Goal: Information Seeking & Learning: Compare options

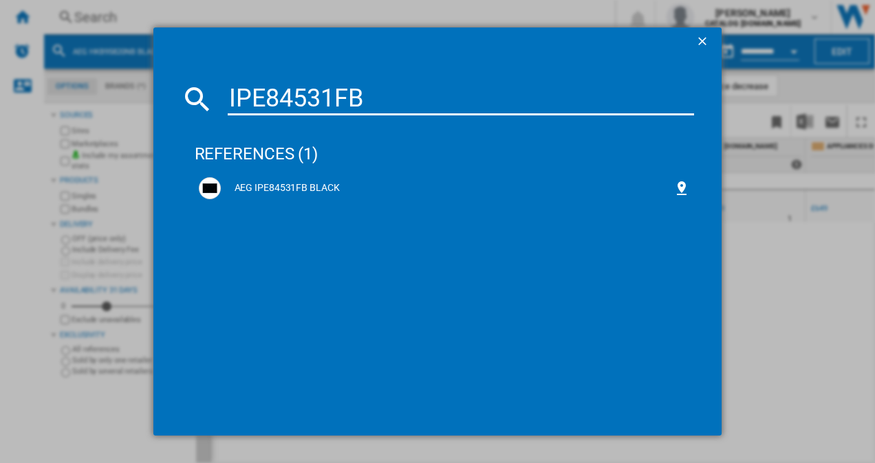
click at [772, 316] on div "IPE84531FB references (1) AEG IPE84531FB BLACK" at bounding box center [437, 231] width 875 height 463
click at [268, 191] on div "AEG IPE84531FB BLACK" at bounding box center [447, 189] width 453 height 14
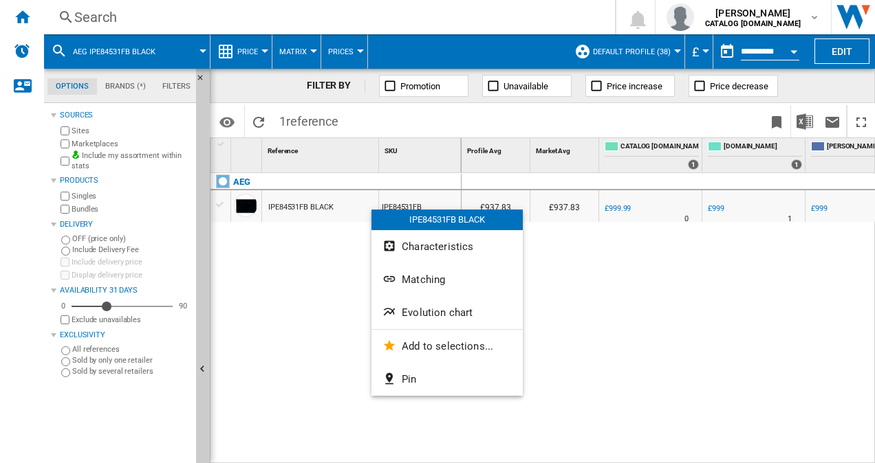
click at [430, 314] on span "Evolution chart" at bounding box center [437, 313] width 71 height 12
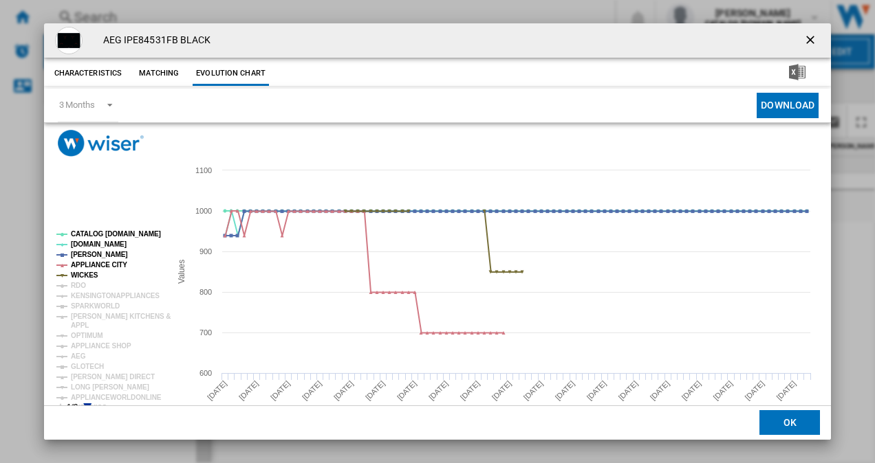
click at [88, 402] on rect "Product popup" at bounding box center [108, 322] width 114 height 193
click at [88, 404] on icon "Product popup" at bounding box center [87, 408] width 8 height 8
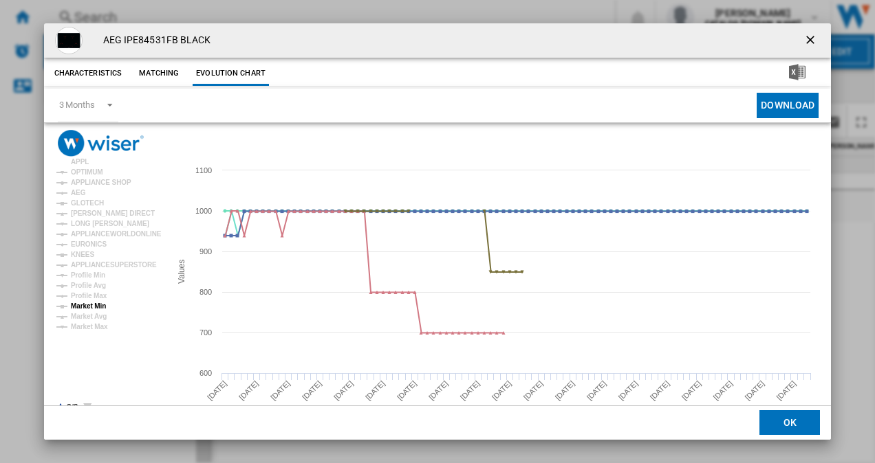
click at [100, 310] on tspan "Market Min" at bounding box center [88, 307] width 35 height 8
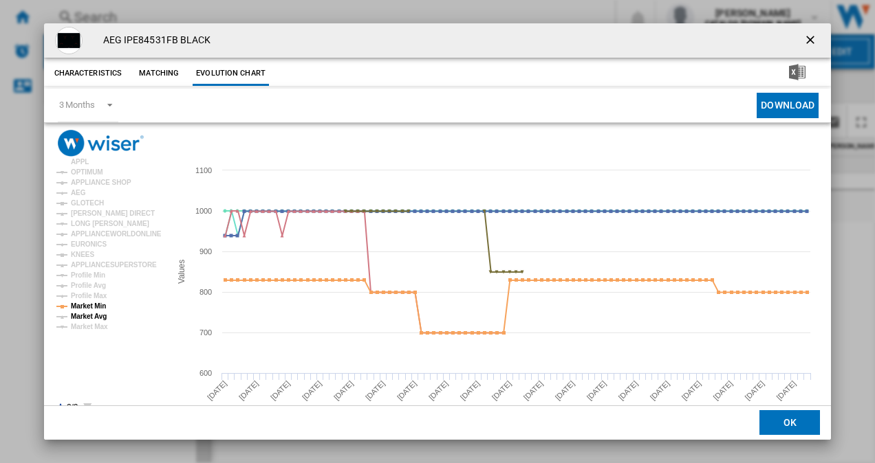
click at [98, 316] on tspan "Market Avg" at bounding box center [89, 317] width 36 height 8
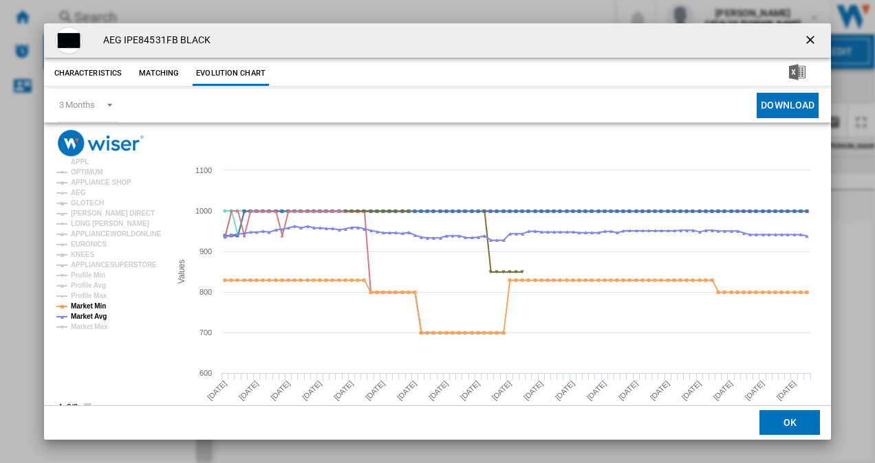
drag, startPoint x: 805, startPoint y: 37, endPoint x: 784, endPoint y: 48, distance: 23.4
click at [805, 37] on ng-md-icon "getI18NText('BUTTONS.CLOSE_DIALOG')" at bounding box center [811, 41] width 17 height 17
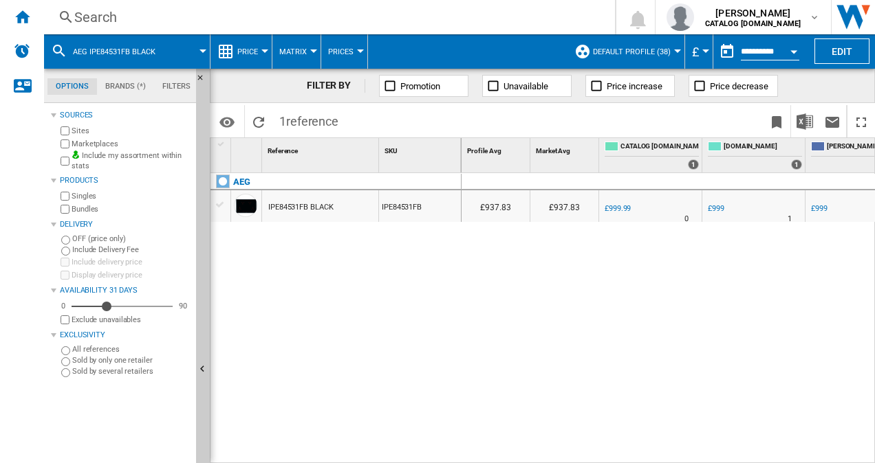
click at [87, 21] on div "Search" at bounding box center [326, 17] width 505 height 19
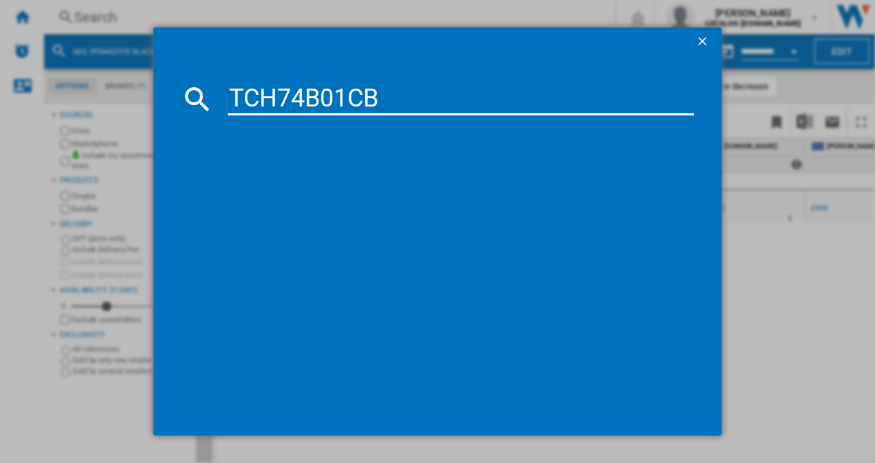
type input "TCH74B01CB"
click at [316, 193] on div "AEG TCH74B01CB BLACK" at bounding box center [447, 189] width 453 height 14
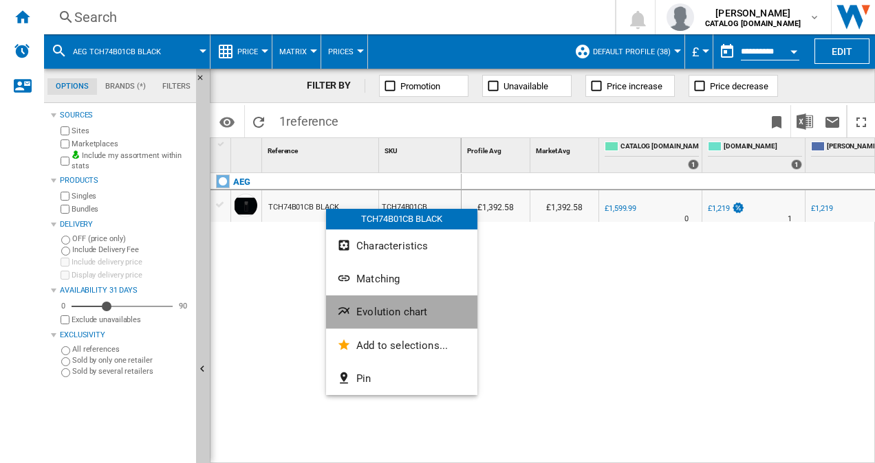
click at [397, 320] on button "Evolution chart" at bounding box center [401, 312] width 151 height 33
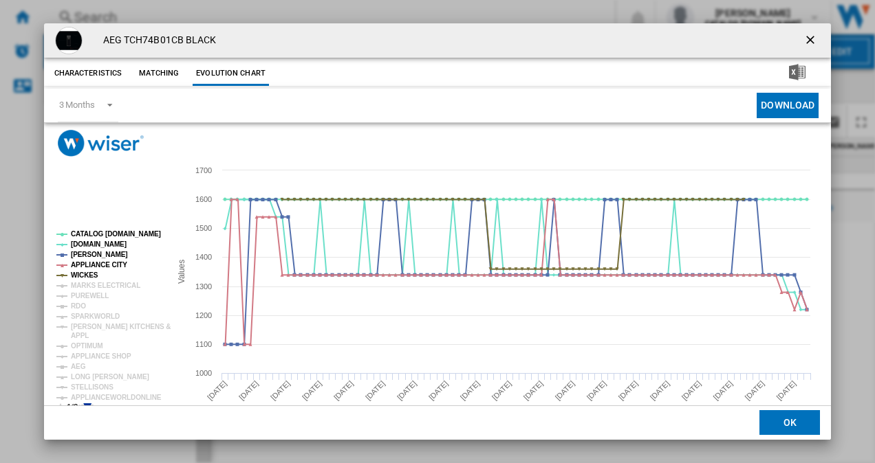
click at [87, 404] on icon "Product popup" at bounding box center [87, 408] width 8 height 8
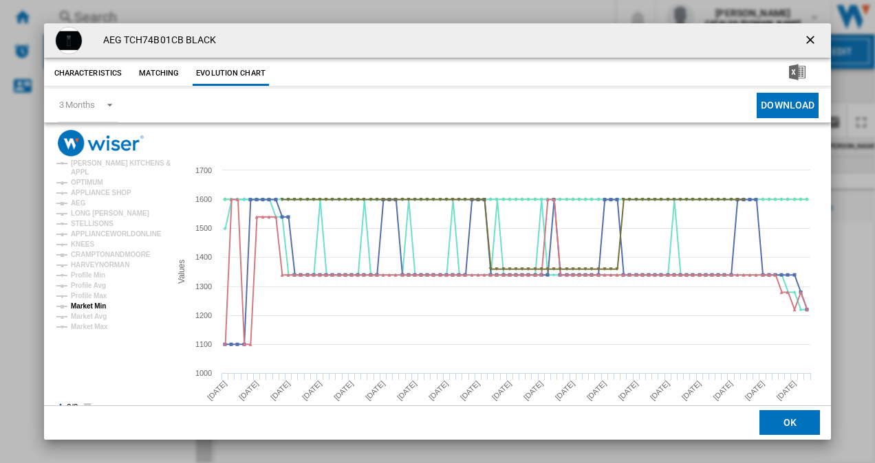
click at [91, 309] on tspan "Market Min" at bounding box center [88, 307] width 35 height 8
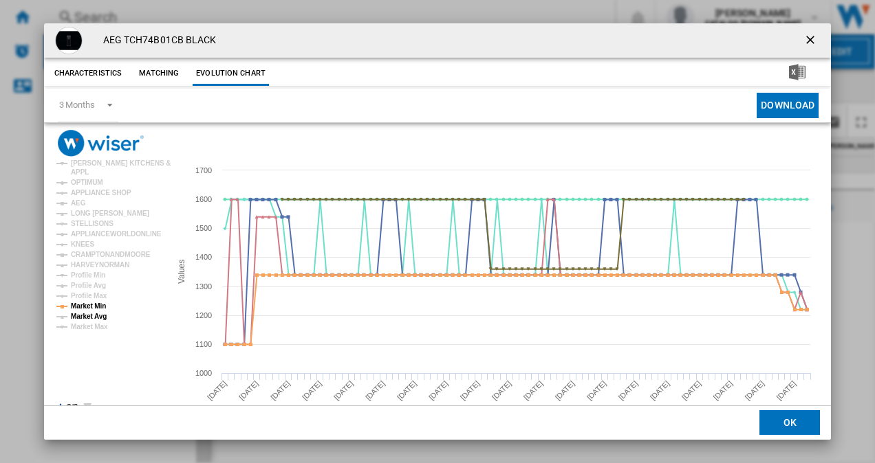
click at [94, 320] on tspan "Market Avg" at bounding box center [89, 317] width 36 height 8
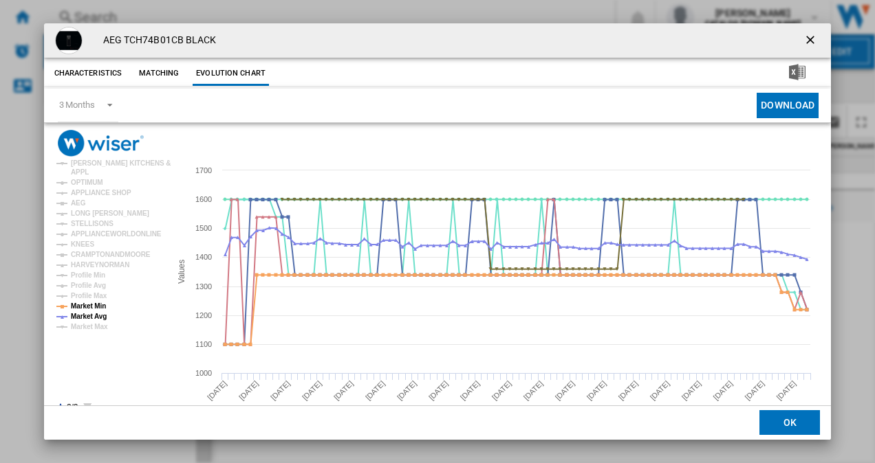
click at [803, 39] on ng-md-icon "getI18NText('BUTTONS.CLOSE_DIALOG')" at bounding box center [811, 41] width 17 height 17
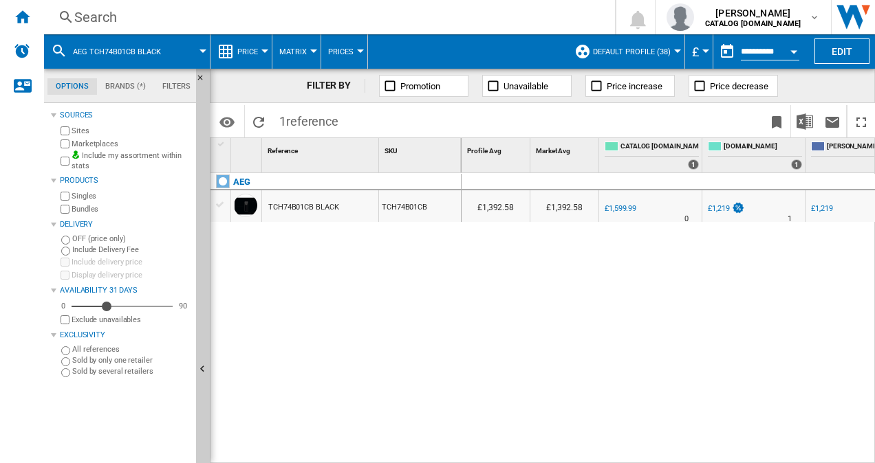
click at [98, 19] on div "Search" at bounding box center [326, 17] width 505 height 19
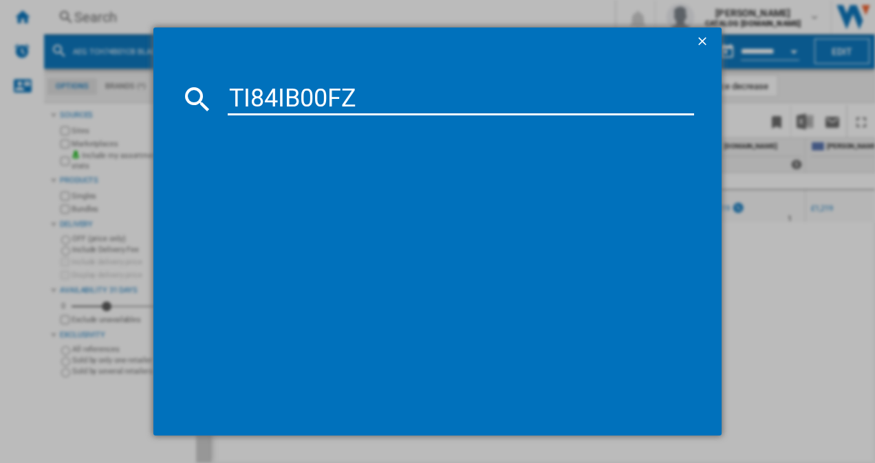
type input "TI84IB00FZ"
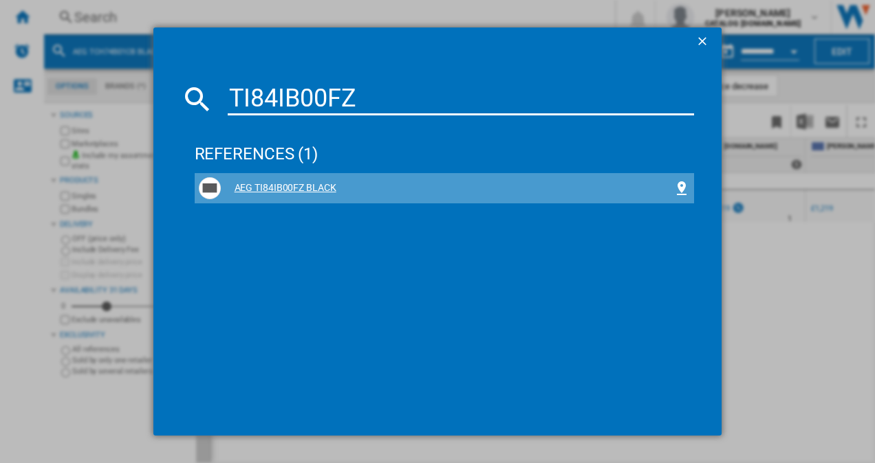
click at [267, 186] on div "AEG TI84IB00FZ BLACK" at bounding box center [447, 189] width 453 height 14
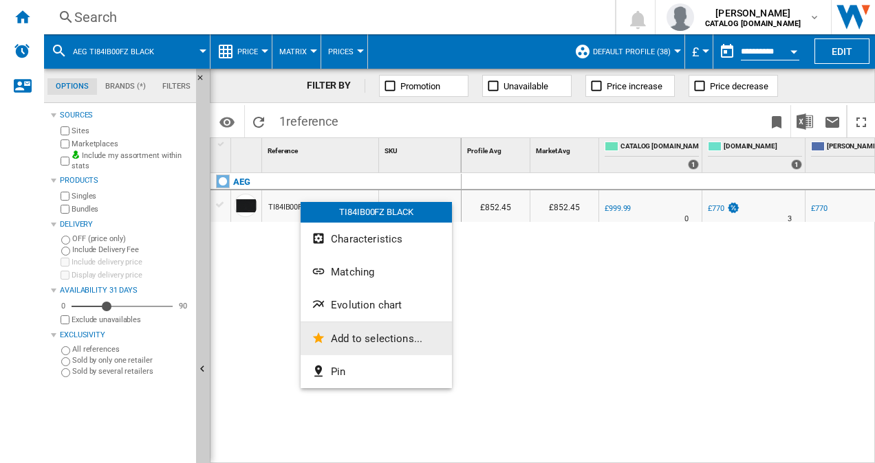
click at [351, 323] on button "Add to selections..." at bounding box center [375, 339] width 151 height 33
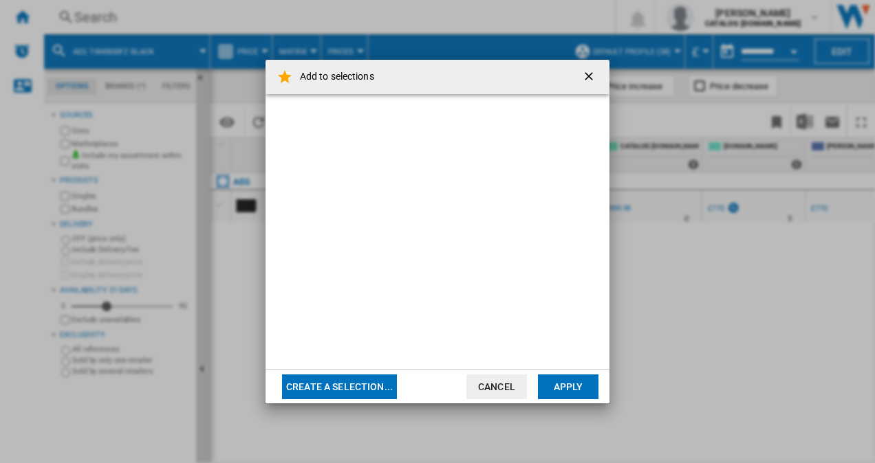
click at [595, 77] on ng-md-icon "getI18NText('BUTTONS.CLOSE_DIALOG')" at bounding box center [590, 77] width 17 height 17
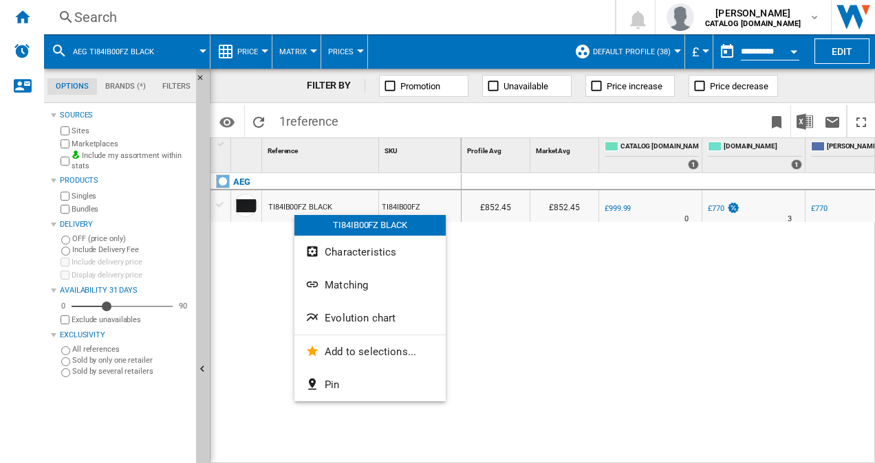
click at [355, 318] on span "Evolution chart" at bounding box center [360, 318] width 71 height 12
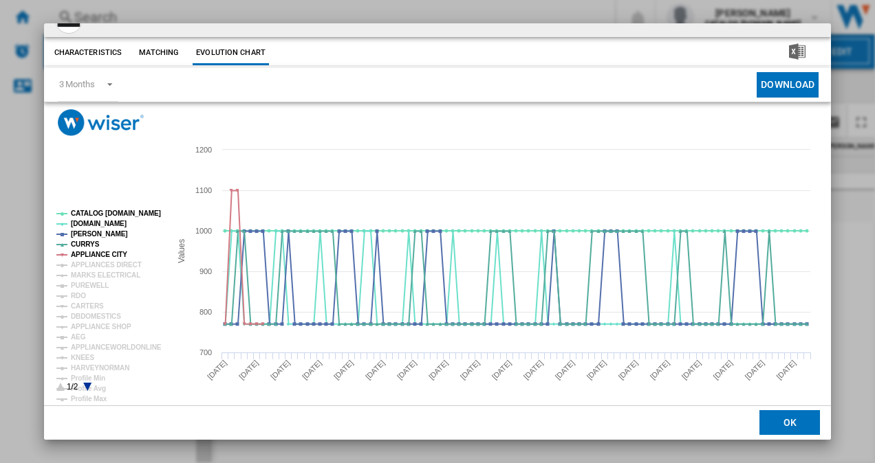
scroll to position [25, 0]
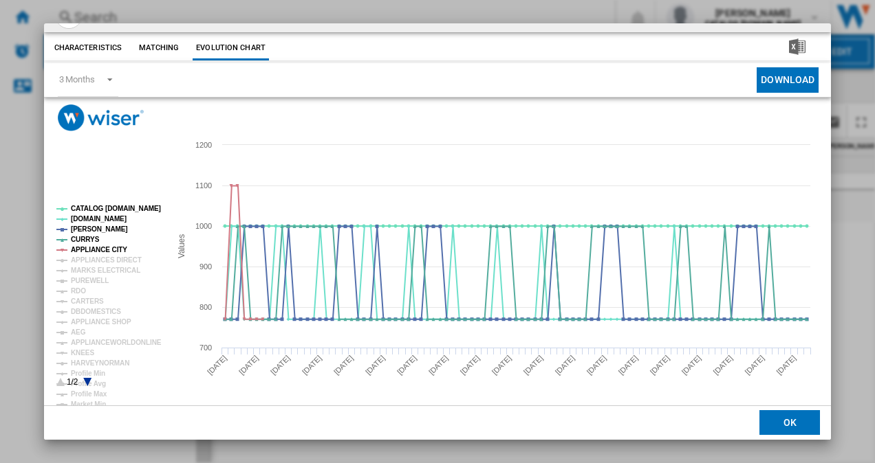
click at [88, 382] on icon "Product popup" at bounding box center [87, 382] width 8 height 8
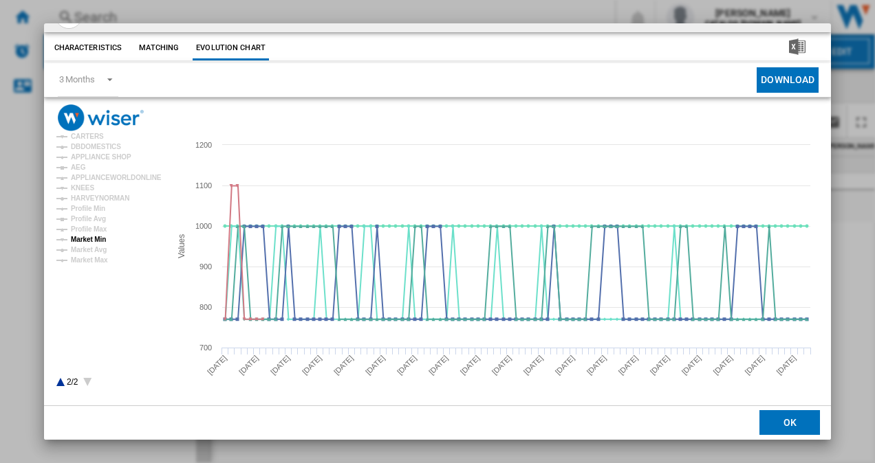
click at [98, 241] on tspan "Market Min" at bounding box center [88, 240] width 35 height 8
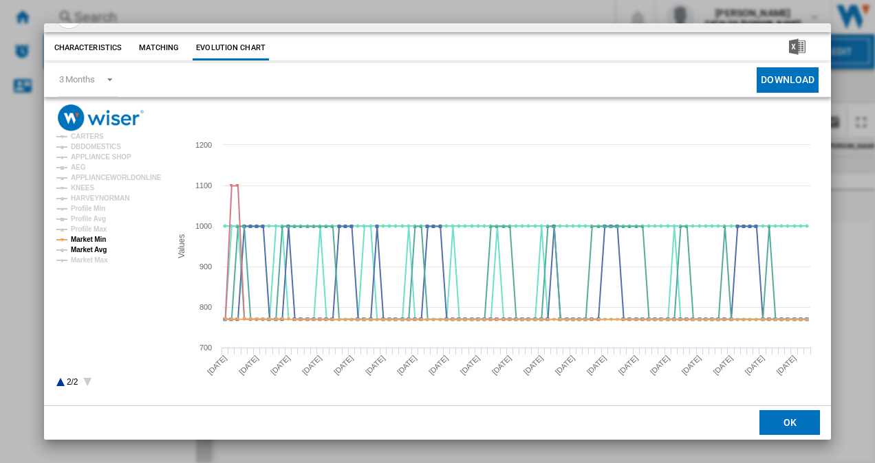
click at [98, 254] on tspan "Market Avg" at bounding box center [89, 250] width 36 height 8
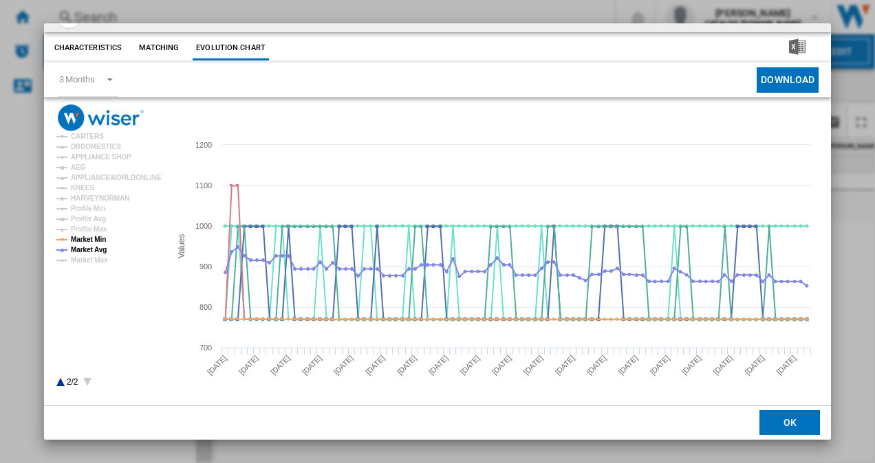
click at [776, 415] on button "OK" at bounding box center [789, 423] width 61 height 25
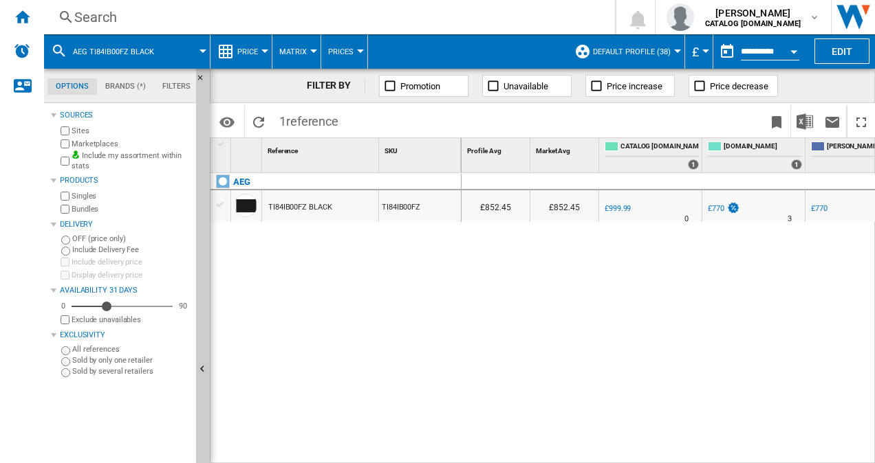
click at [85, 19] on div "Search" at bounding box center [326, 17] width 505 height 19
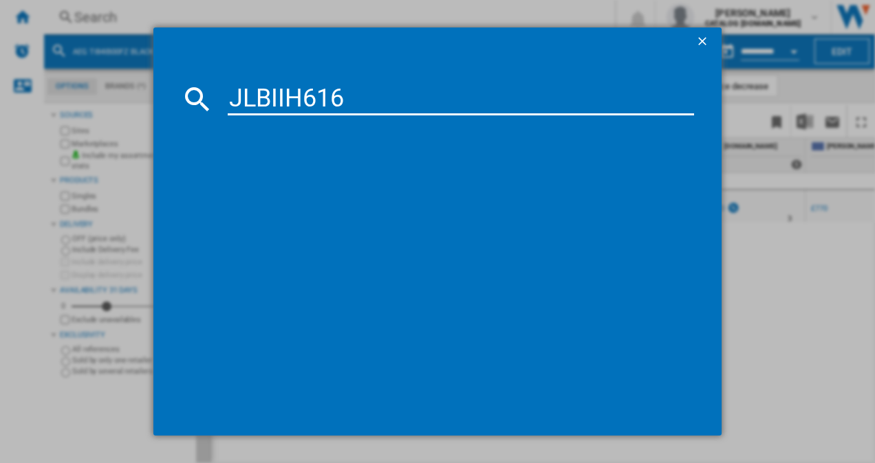
type input "JLBIIH616"
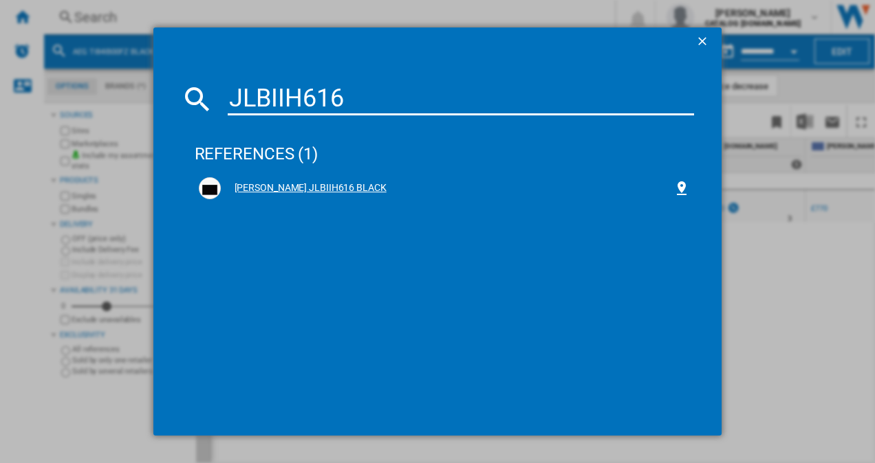
click at [305, 191] on div "[PERSON_NAME] JLBIIH616 BLACK" at bounding box center [447, 189] width 453 height 14
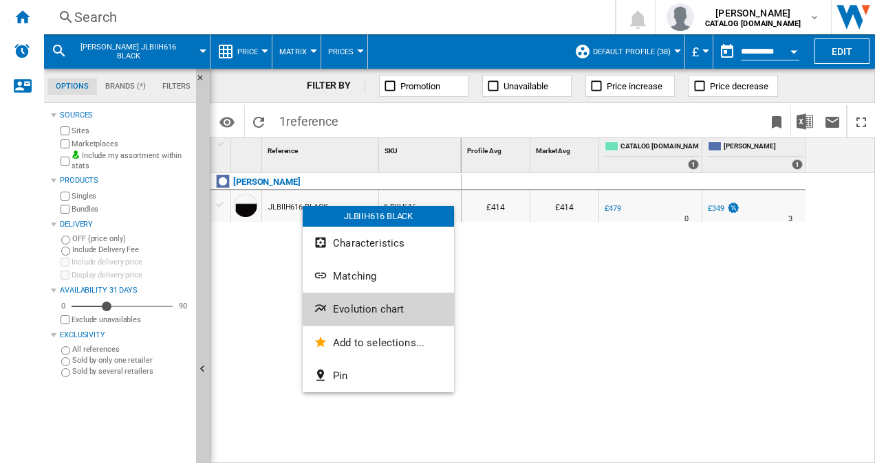
click at [361, 314] on span "Evolution chart" at bounding box center [368, 309] width 71 height 12
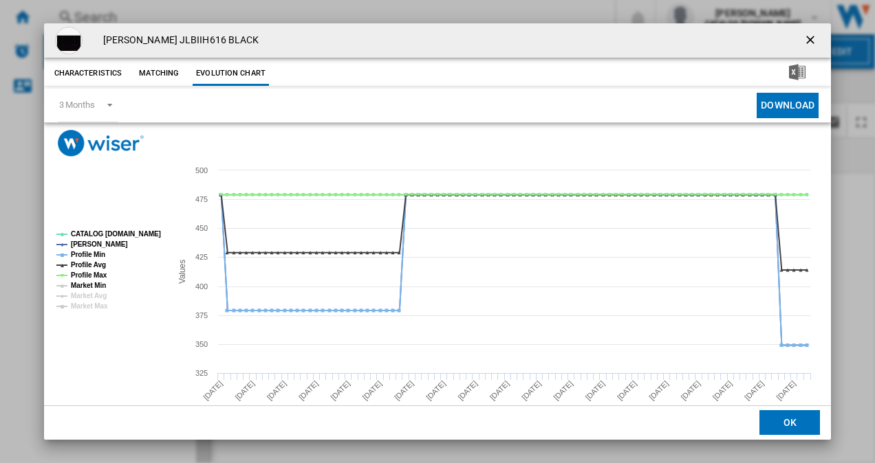
click at [92, 283] on tspan "Market Min" at bounding box center [88, 286] width 35 height 8
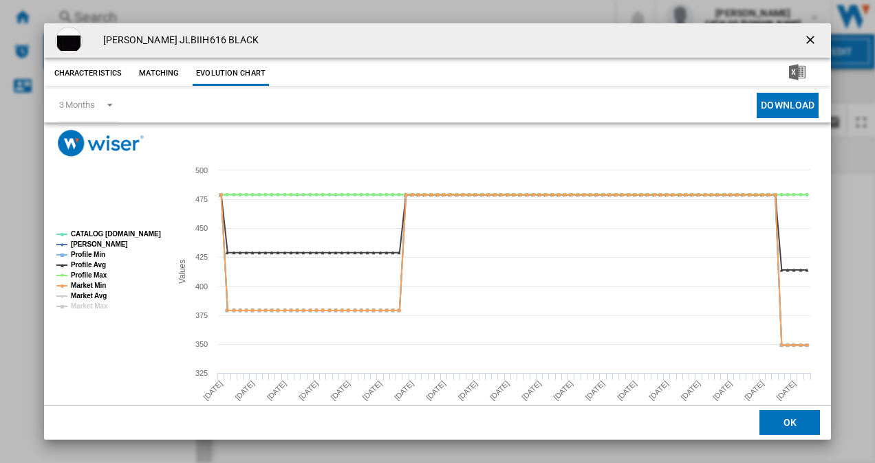
click at [94, 297] on tspan "Market Avg" at bounding box center [89, 296] width 36 height 8
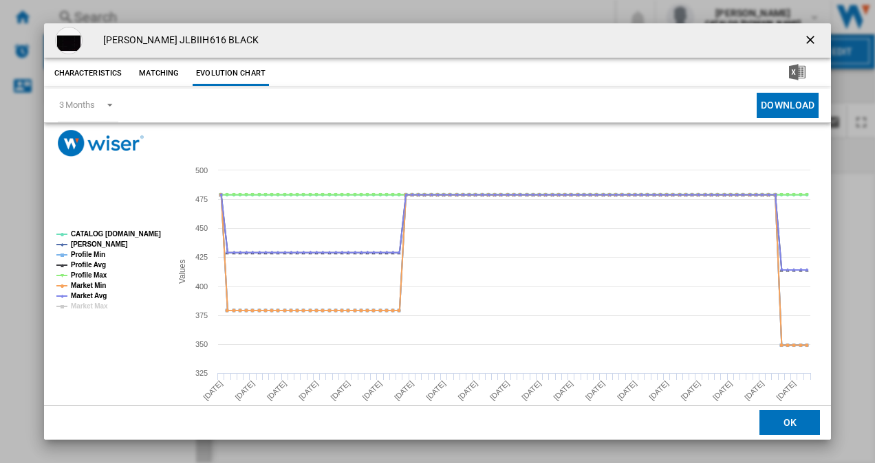
drag, startPoint x: 805, startPoint y: 45, endPoint x: 795, endPoint y: 45, distance: 9.7
click at [805, 45] on ng-md-icon "getI18NText('BUTTONS.CLOSE_DIALOG')" at bounding box center [811, 41] width 17 height 17
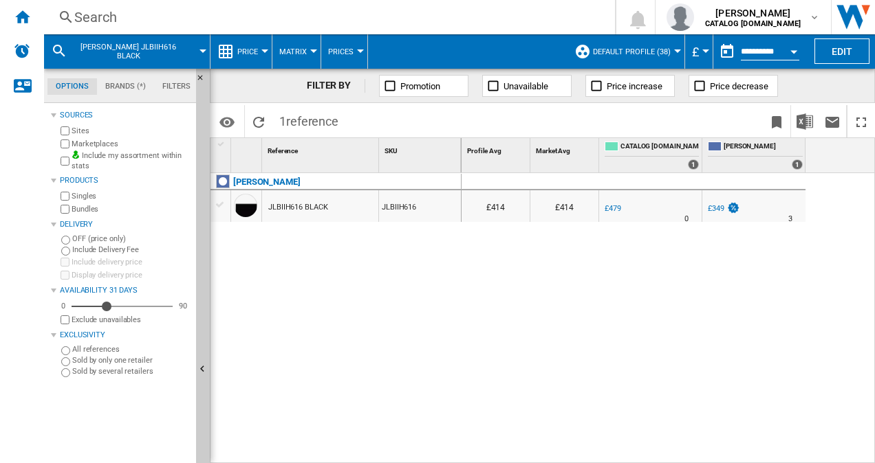
click at [99, 21] on div "Search" at bounding box center [326, 17] width 505 height 19
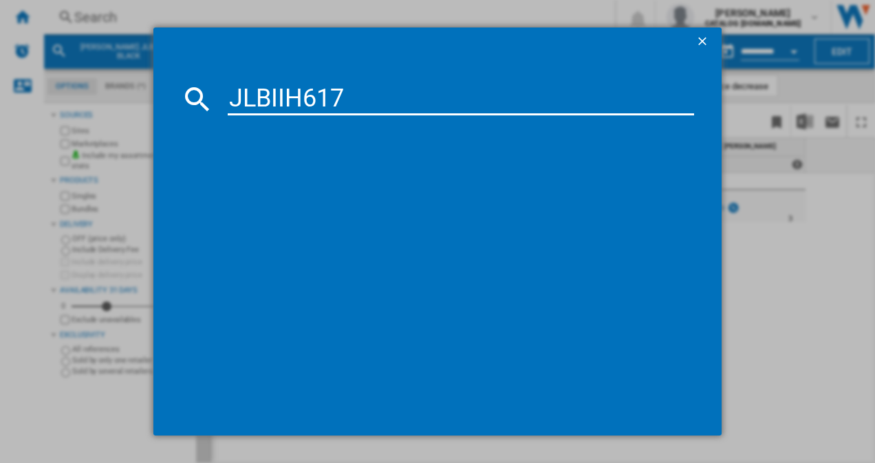
type input "JLBIIH617"
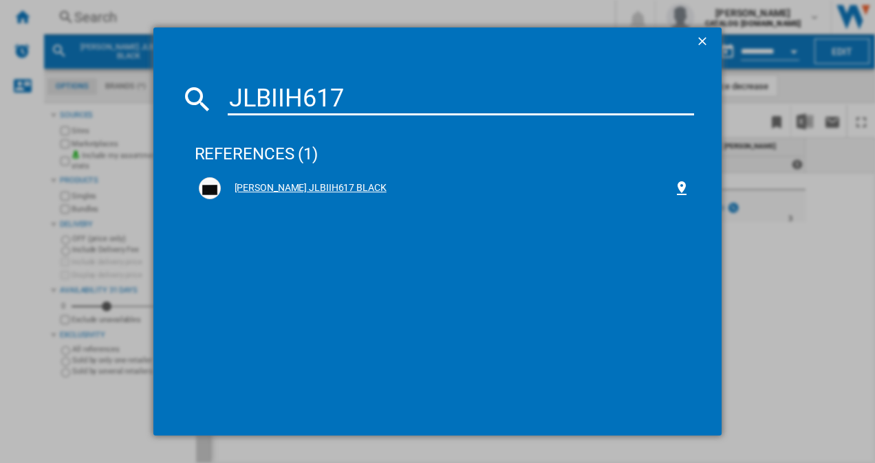
click at [301, 190] on div "[PERSON_NAME] JLBIIH617 BLACK" at bounding box center [447, 189] width 453 height 14
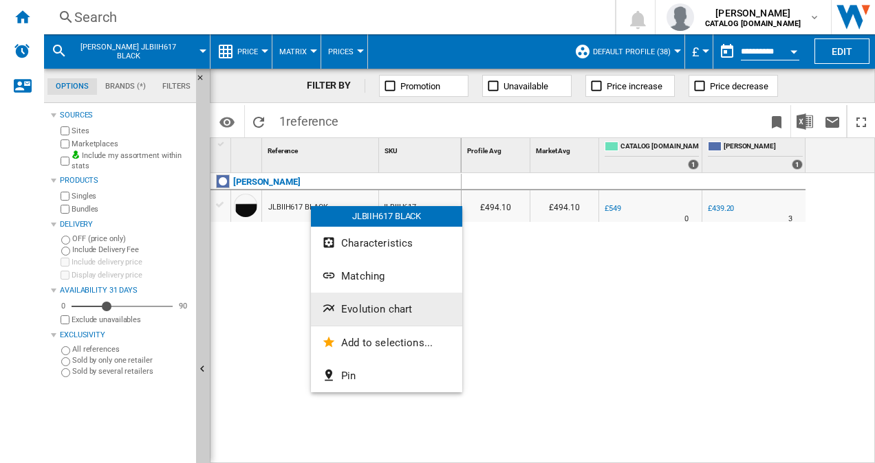
click at [386, 314] on span "Evolution chart" at bounding box center [376, 309] width 71 height 12
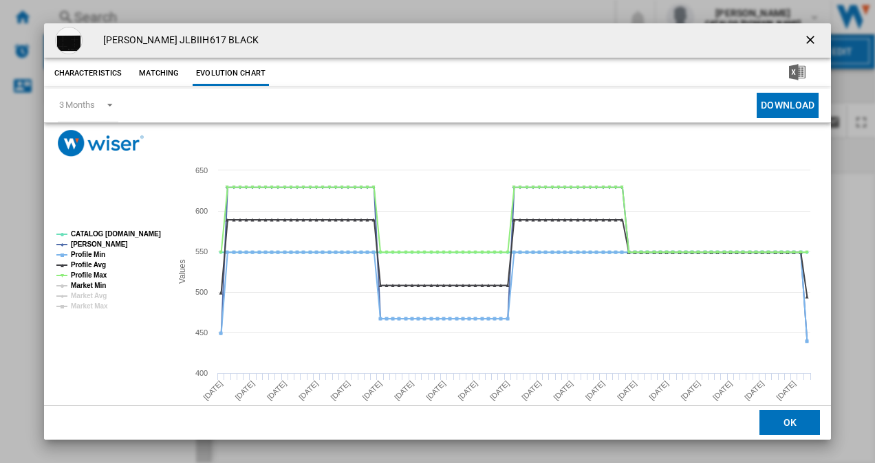
click at [89, 282] on tspan "Market Min" at bounding box center [88, 286] width 35 height 8
